Goal: Task Accomplishment & Management: Manage account settings

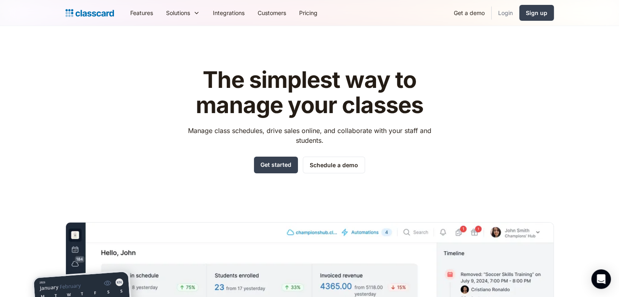
click at [503, 13] on link "Login" at bounding box center [506, 13] width 28 height 18
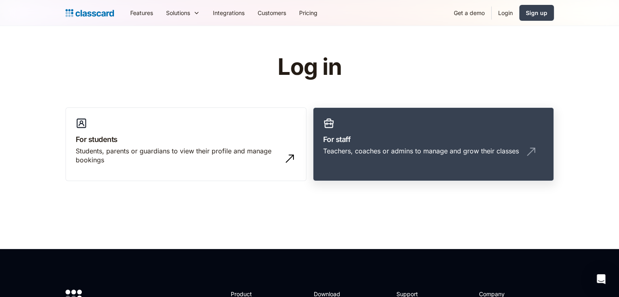
click at [401, 145] on link "For staff Teachers, coaches or admins to manage and grow their classes" at bounding box center [433, 144] width 241 height 74
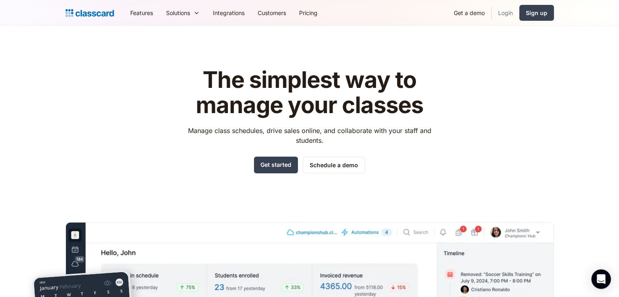
click at [507, 11] on link "Login" at bounding box center [506, 13] width 28 height 18
